Goal: Information Seeking & Learning: Learn about a topic

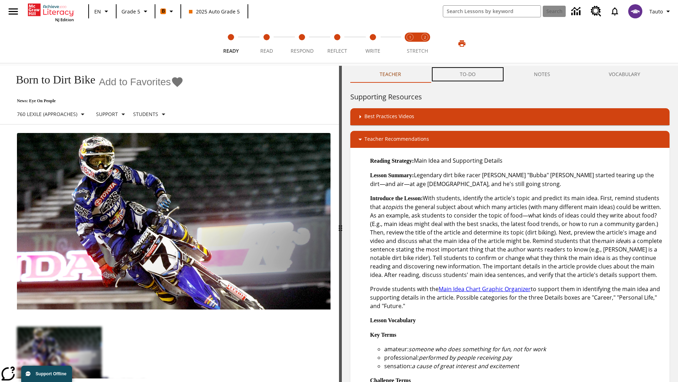
click at [468, 74] on button "TO-DO" at bounding box center [468, 74] width 75 height 17
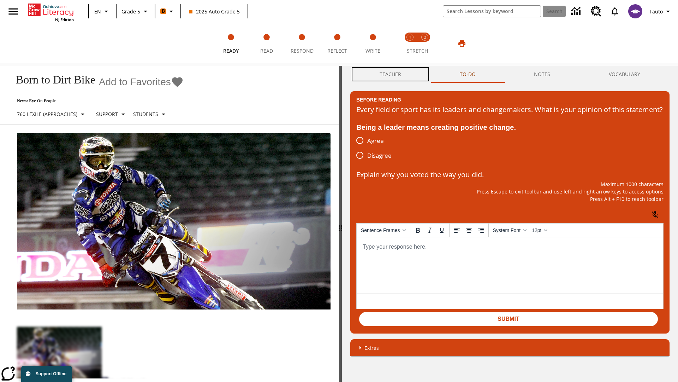
scroll to position [0, 0]
click at [391, 74] on button "Teacher" at bounding box center [391, 74] width 80 height 17
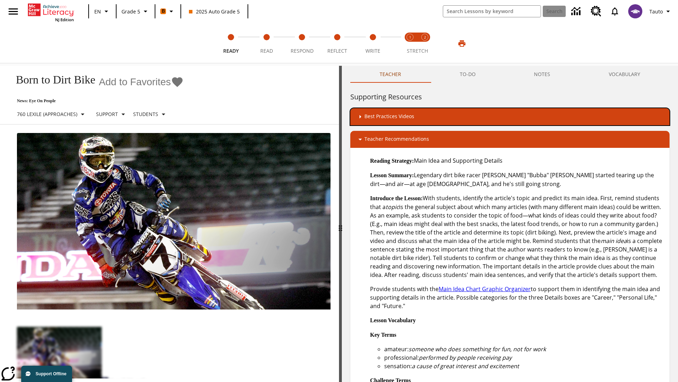
click at [510, 116] on div "Best Practices Videos" at bounding box center [510, 116] width 308 height 8
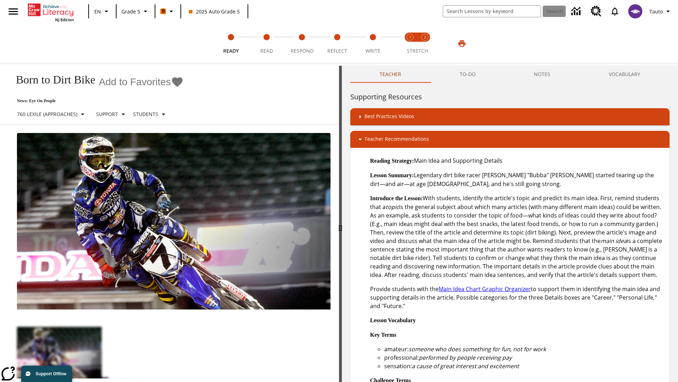
click at [410, 139] on img "Building Academic Vocabulary" at bounding box center [413, 139] width 7 height 7
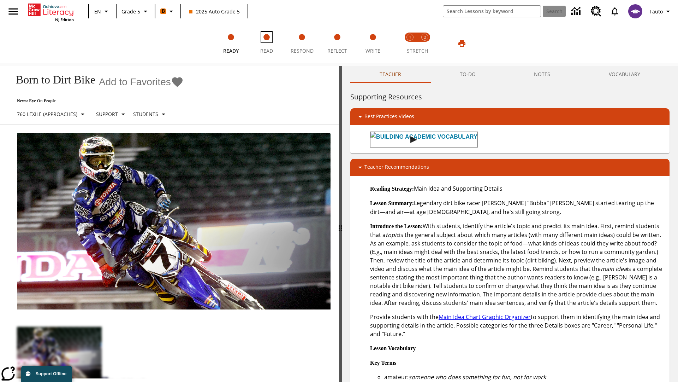
click at [266, 43] on span "Read" at bounding box center [266, 48] width 13 height 13
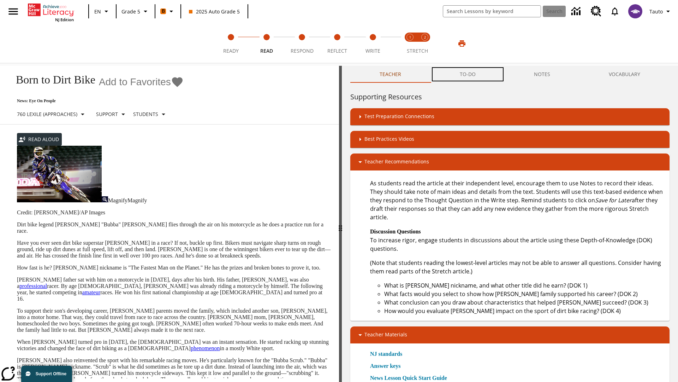
scroll to position [0, 0]
click at [468, 74] on button "TO-DO" at bounding box center [468, 74] width 75 height 17
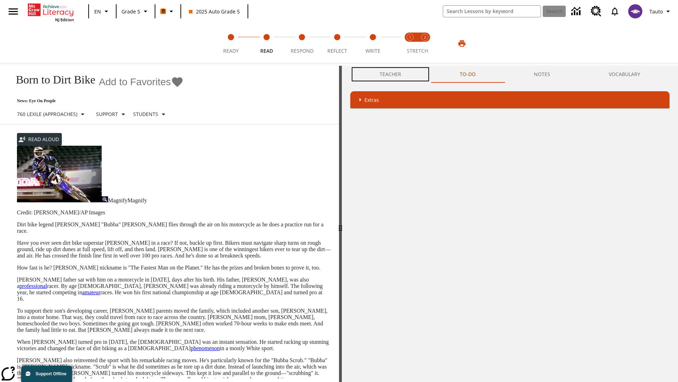
click at [391, 74] on button "Teacher" at bounding box center [391, 74] width 80 height 17
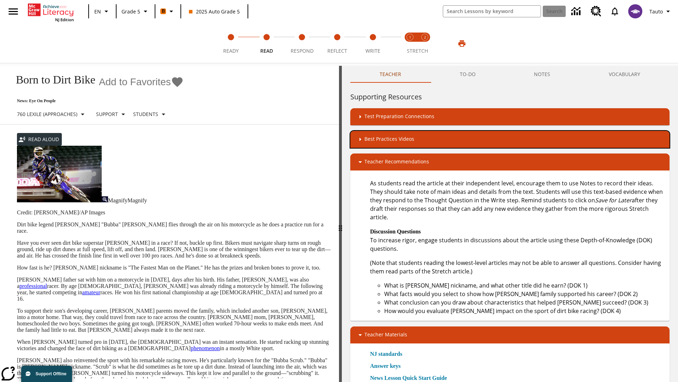
click at [510, 139] on div "Best Practices Videos" at bounding box center [510, 139] width 308 height 8
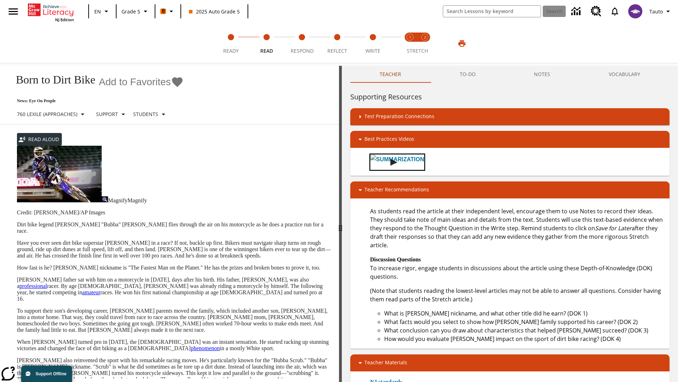
click at [391, 161] on img "Summarization" at bounding box center [393, 162] width 7 height 7
click at [410, 43] on span "Stretch Read step 1 of 2" at bounding box center [410, 48] width 9 height 13
